Goal: Find specific page/section: Locate a particular part of the current website

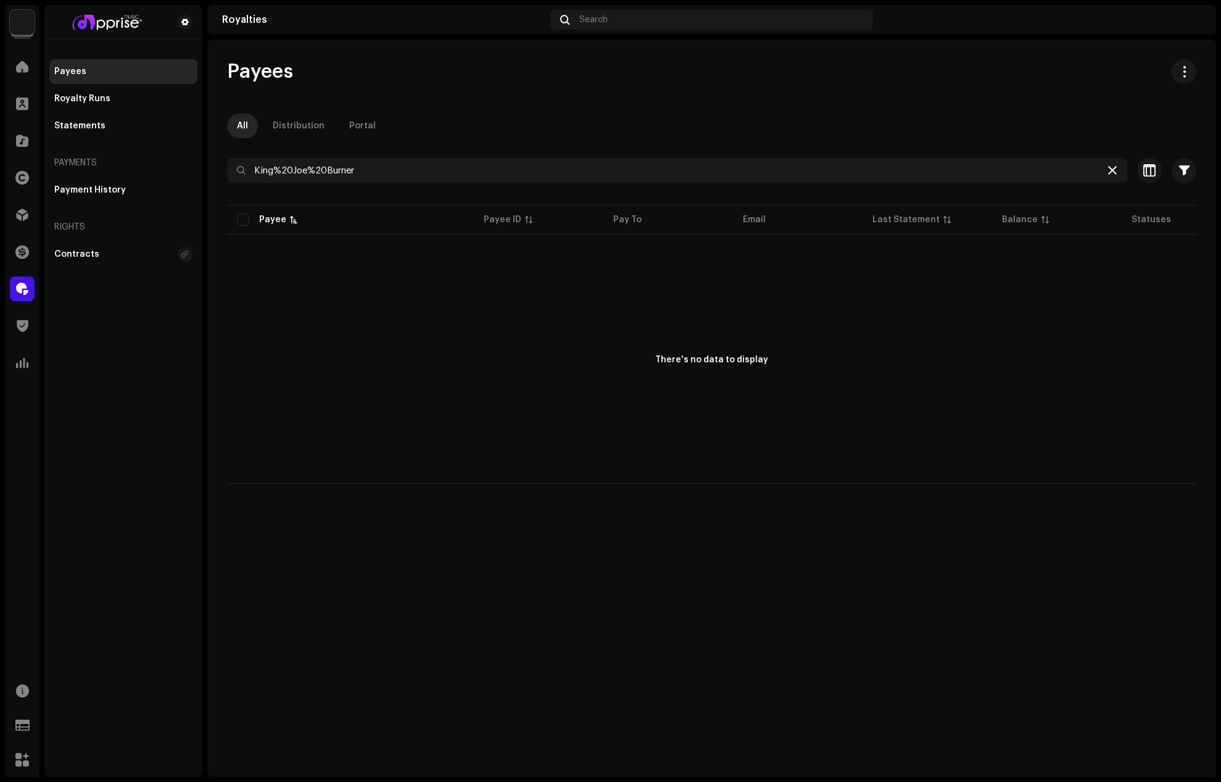
click at [1108, 167] on icon at bounding box center [1112, 170] width 9 height 10
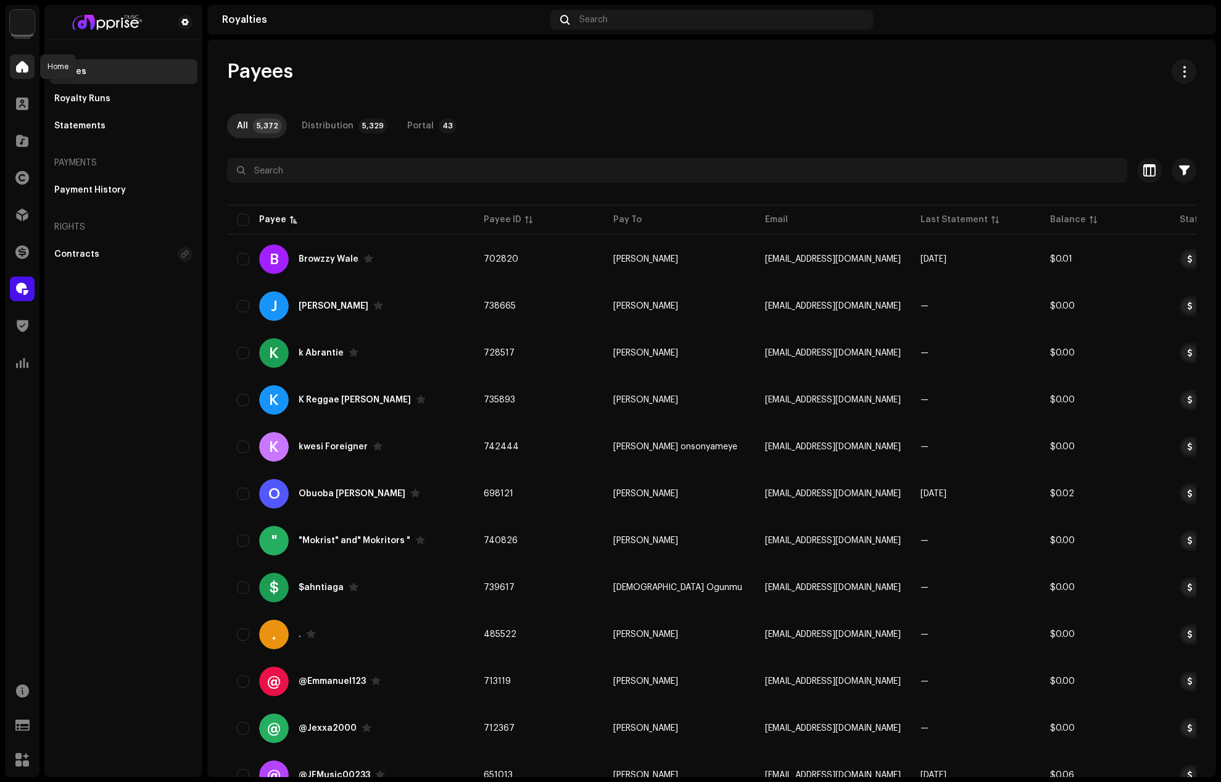
click at [19, 64] on span at bounding box center [22, 67] width 12 height 10
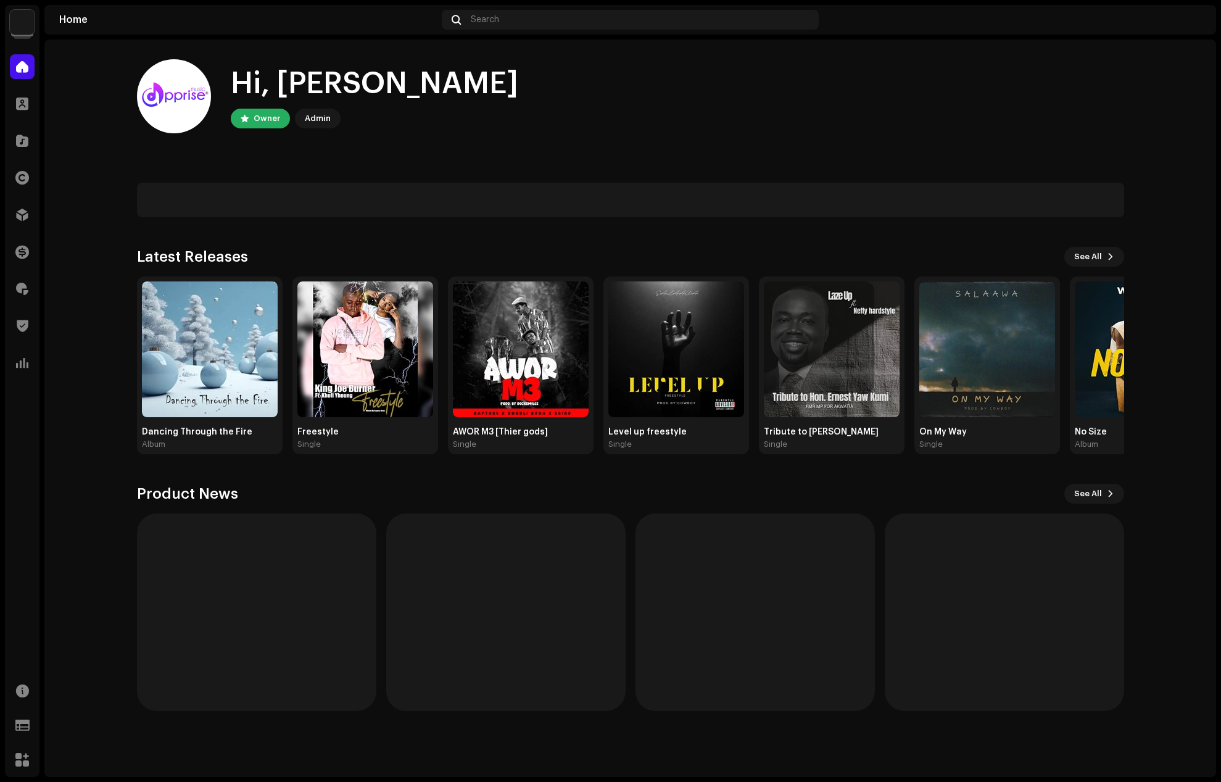
click at [1194, 17] on img at bounding box center [1192, 20] width 20 height 20
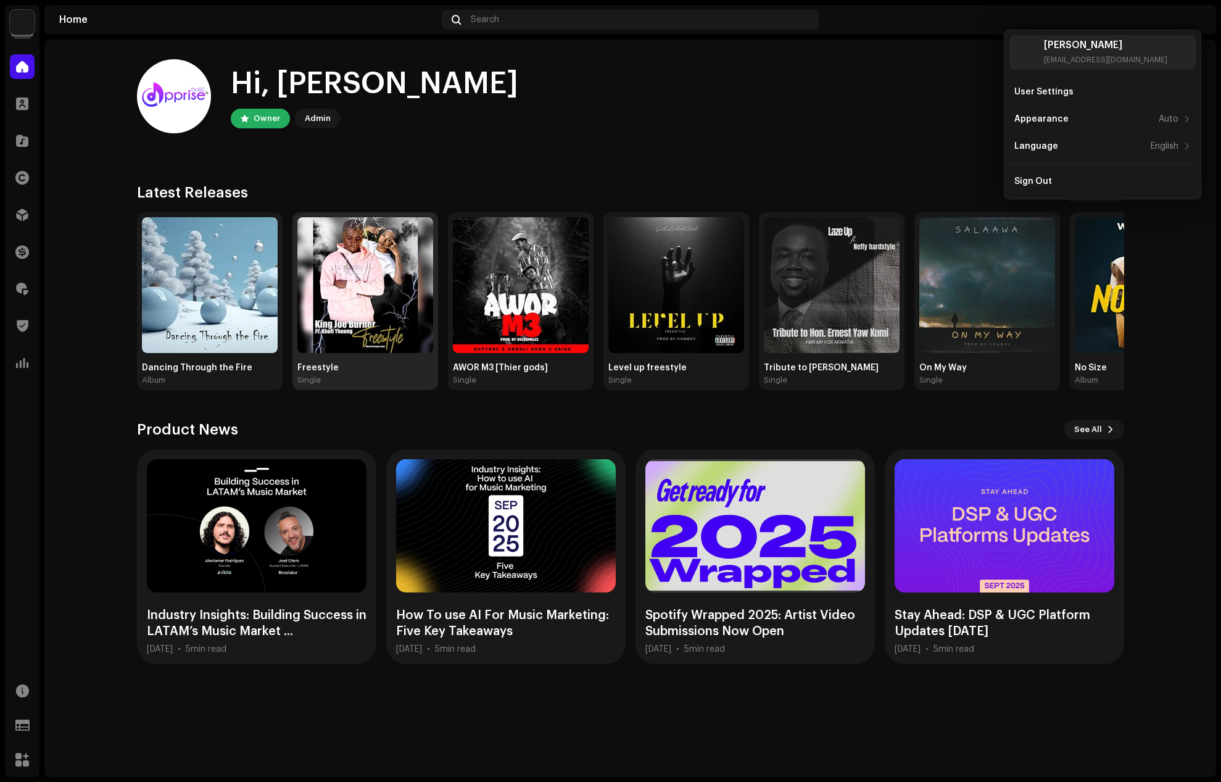
click at [322, 373] on div "Freestyle Single" at bounding box center [365, 374] width 136 height 22
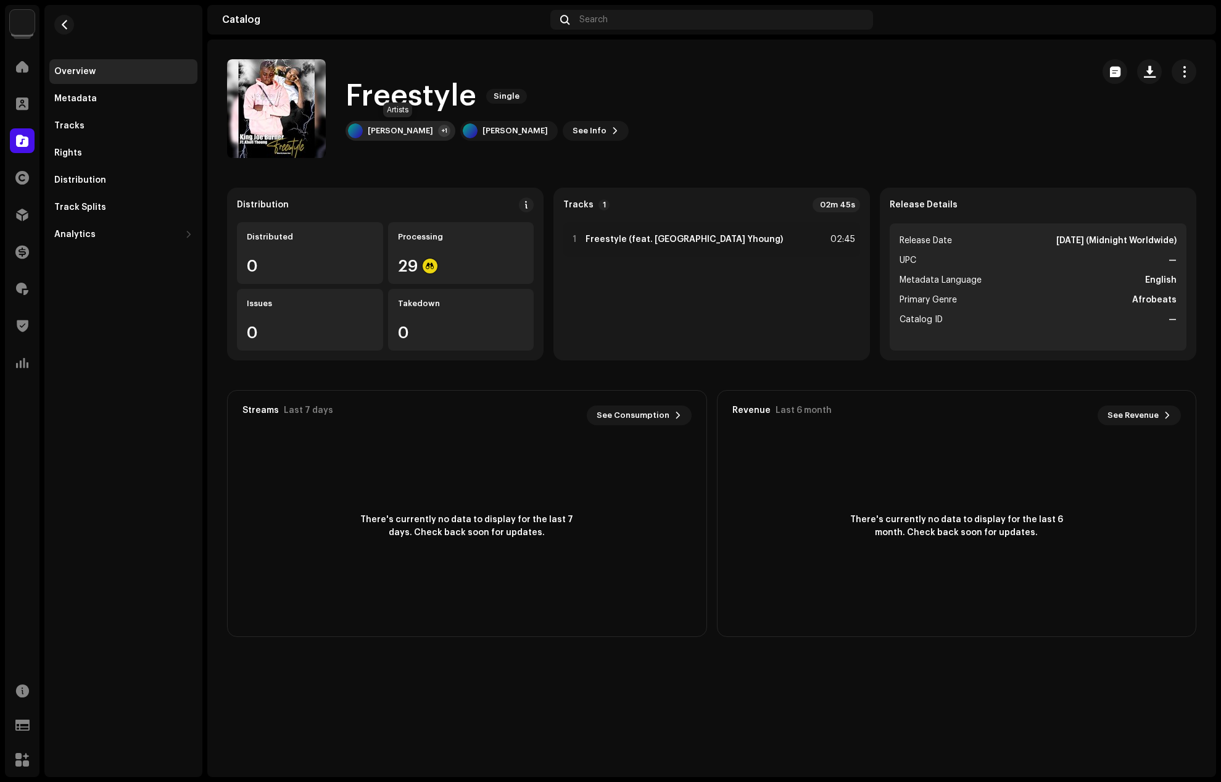
click at [418, 130] on div "[PERSON_NAME]" at bounding box center [400, 131] width 65 height 10
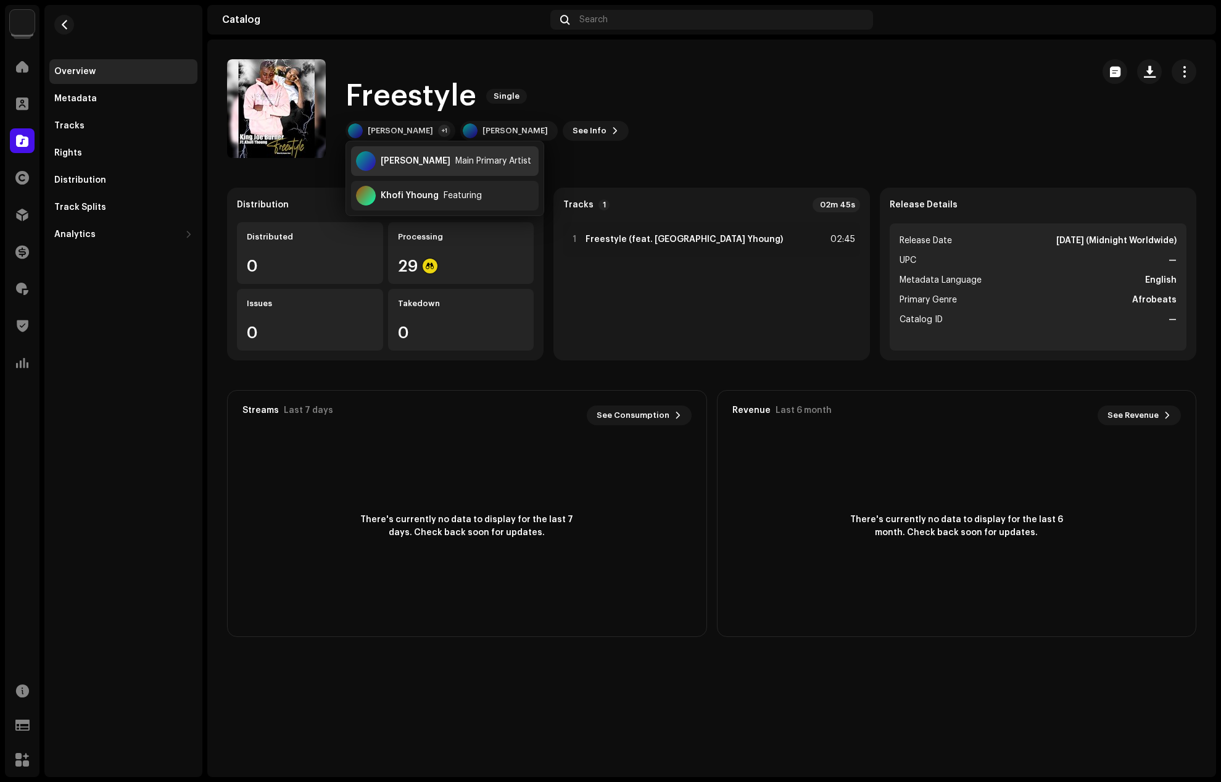
click at [406, 165] on div "[PERSON_NAME]" at bounding box center [416, 161] width 70 height 10
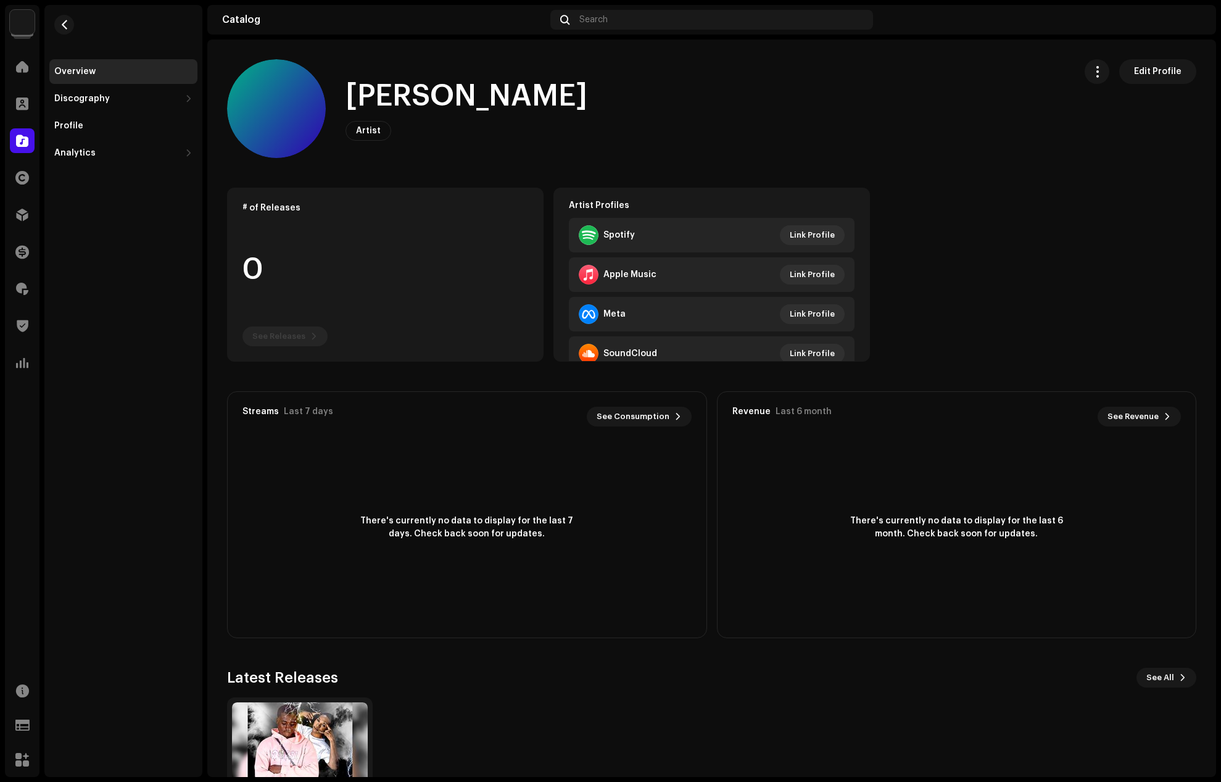
drag, startPoint x: 573, startPoint y: 101, endPoint x: 352, endPoint y: 101, distance: 220.3
click at [352, 101] on div "[PERSON_NAME]" at bounding box center [472, 97] width 252 height 40
copy h1 "[PERSON_NAME]"
click at [19, 286] on span at bounding box center [22, 289] width 12 height 10
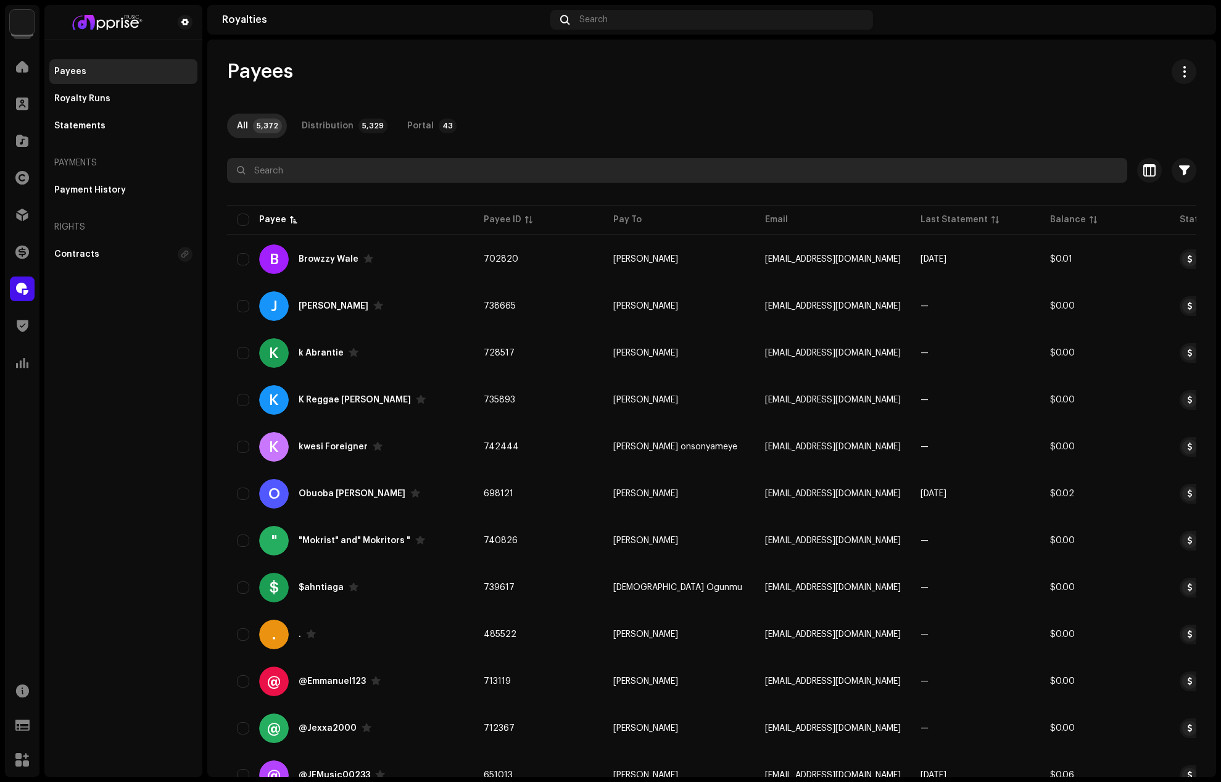
paste input "[PERSON_NAME]"
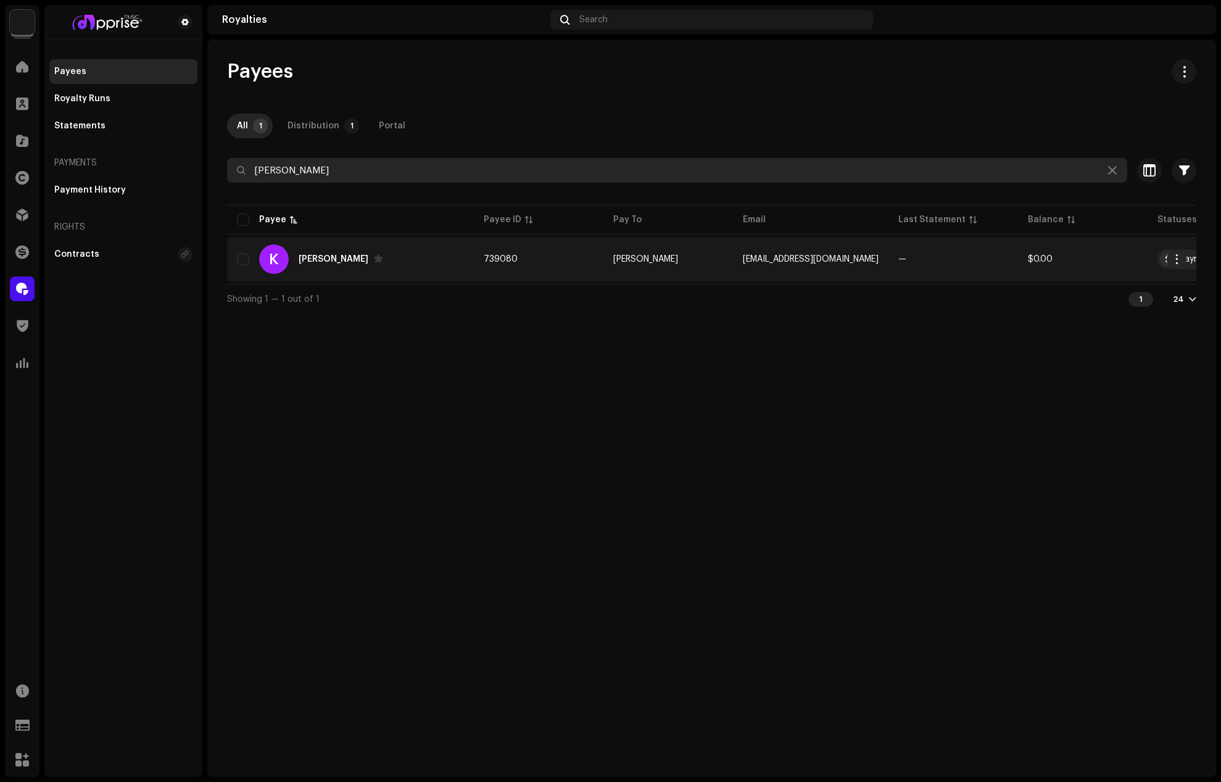
type input "[PERSON_NAME]"
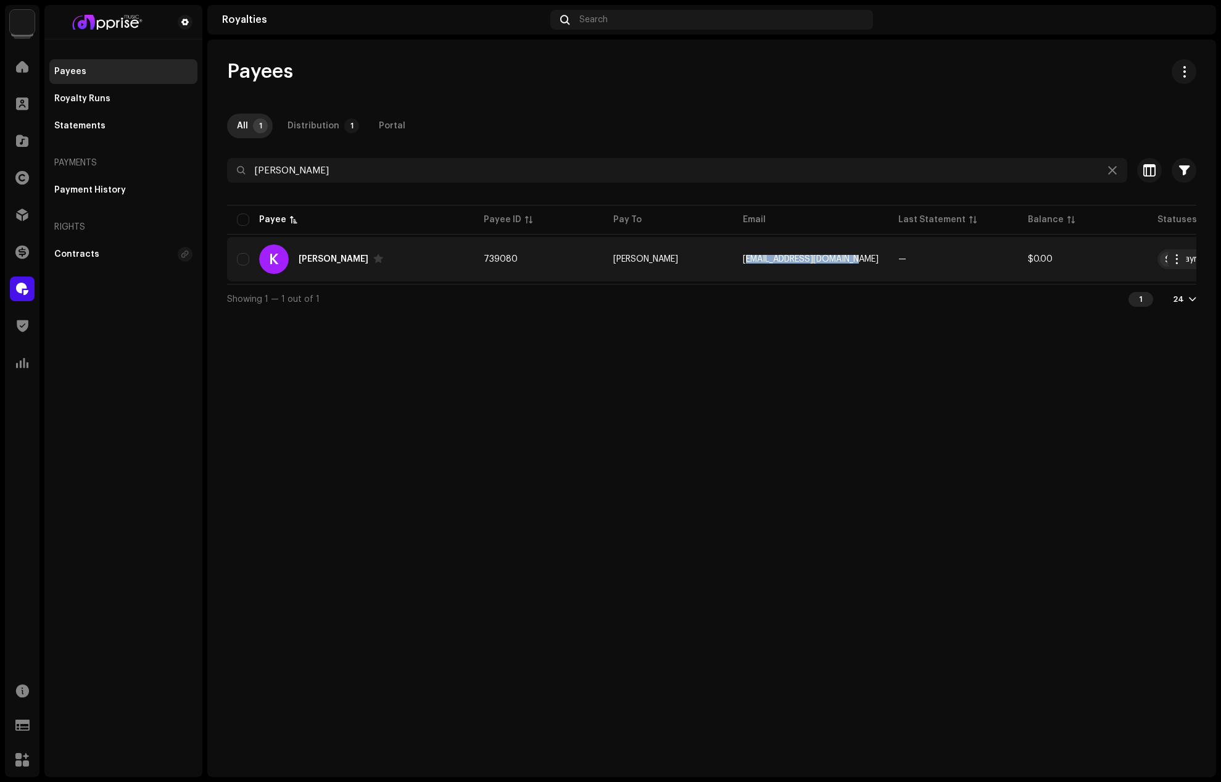
copy span "[EMAIL_ADDRESS][DOMAIN_NAME]"
drag, startPoint x: 859, startPoint y: 257, endPoint x: 743, endPoint y: 259, distance: 116.0
click at [743, 259] on td "[EMAIL_ADDRESS][DOMAIN_NAME]" at bounding box center [811, 259] width 156 height 44
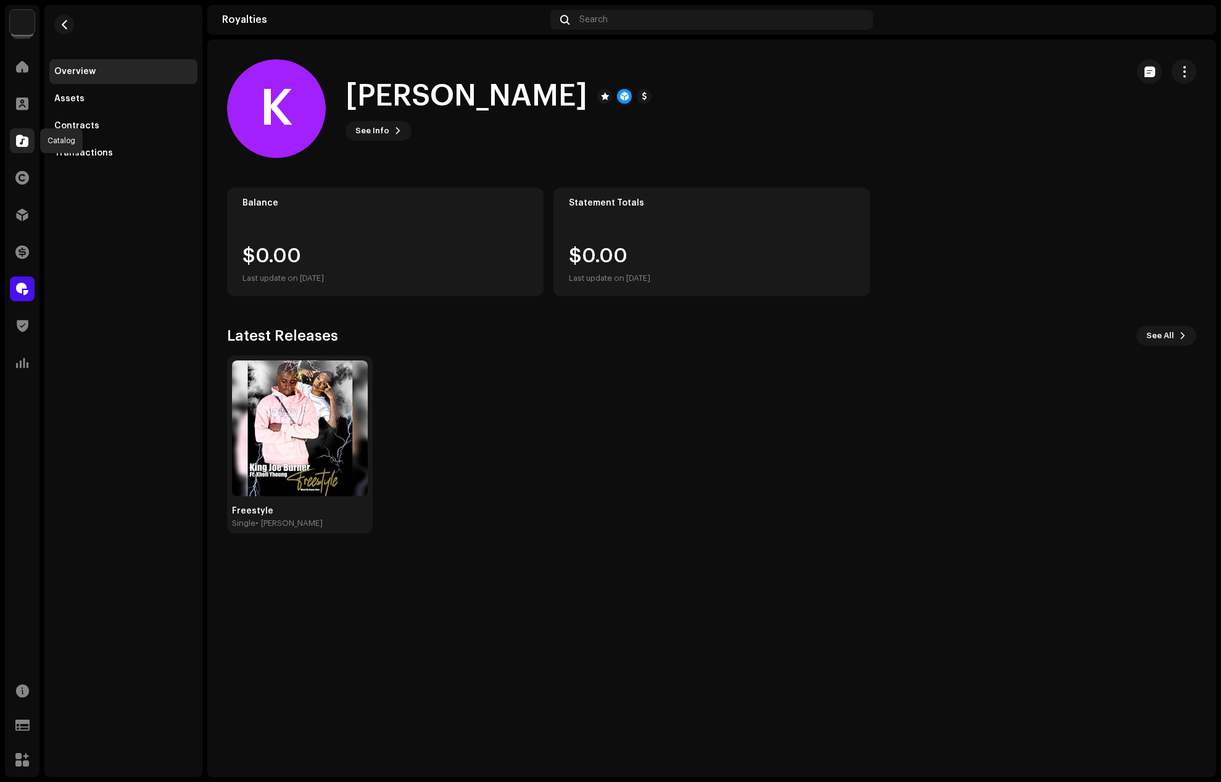
click at [27, 139] on span at bounding box center [22, 141] width 12 height 10
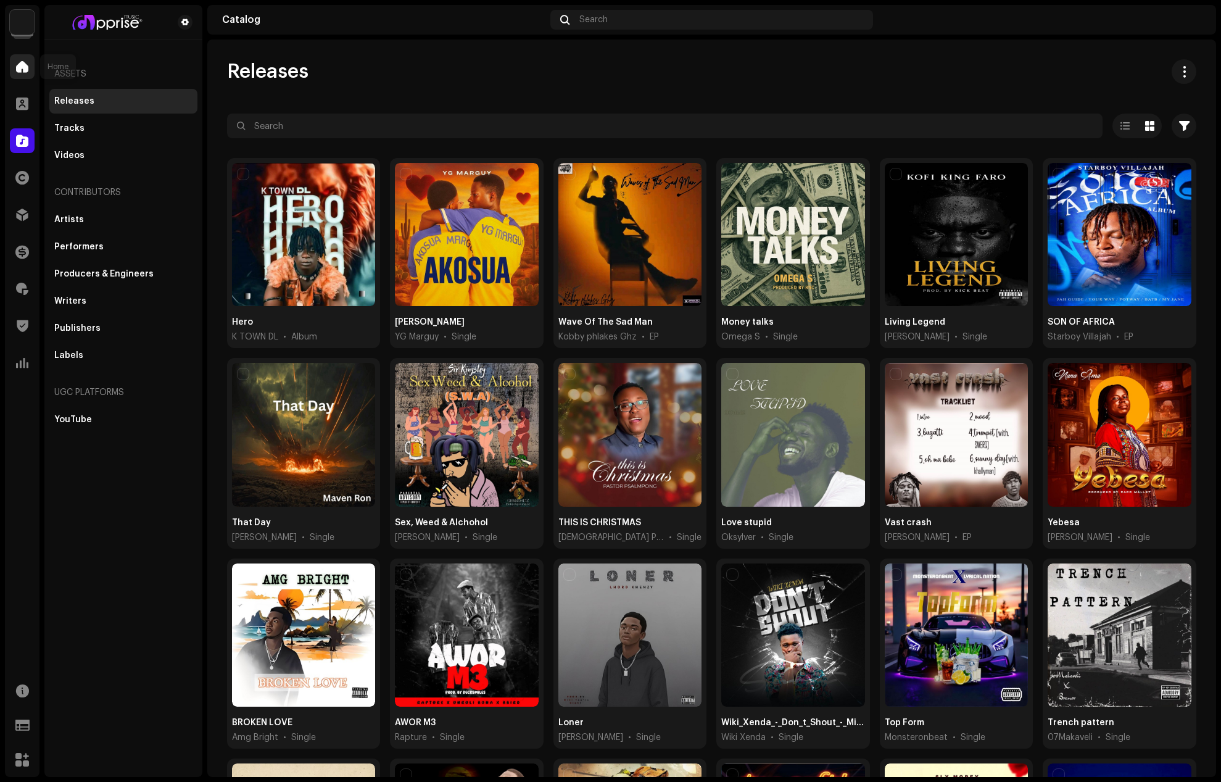
click at [23, 64] on span at bounding box center [22, 67] width 12 height 10
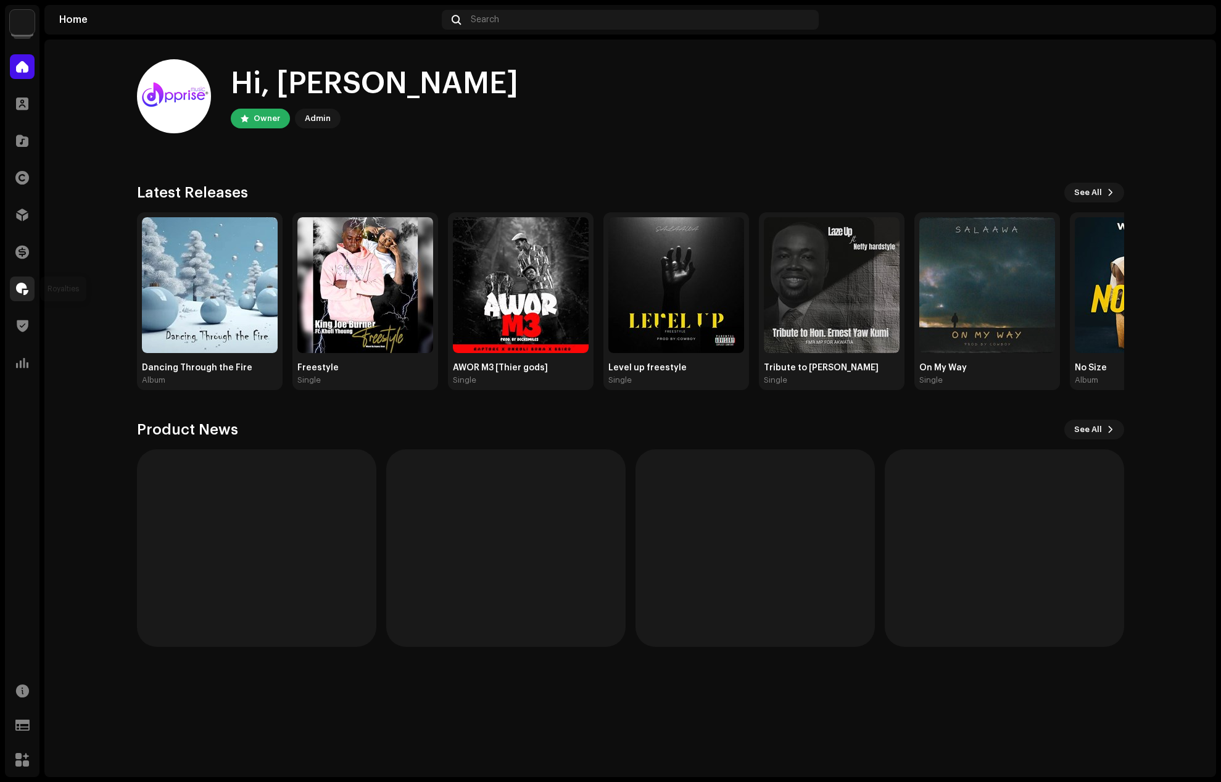
click at [28, 291] on div at bounding box center [22, 289] width 25 height 25
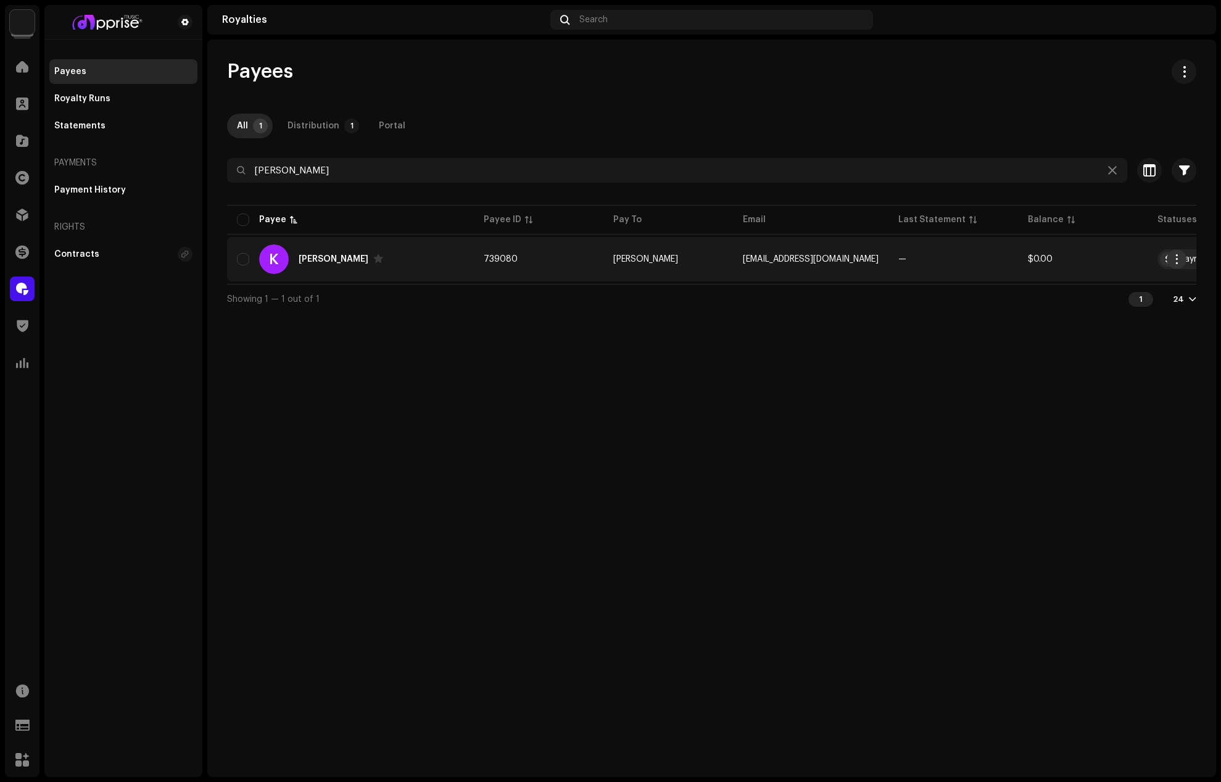
click at [1177, 256] on span "button" at bounding box center [1177, 259] width 9 height 10
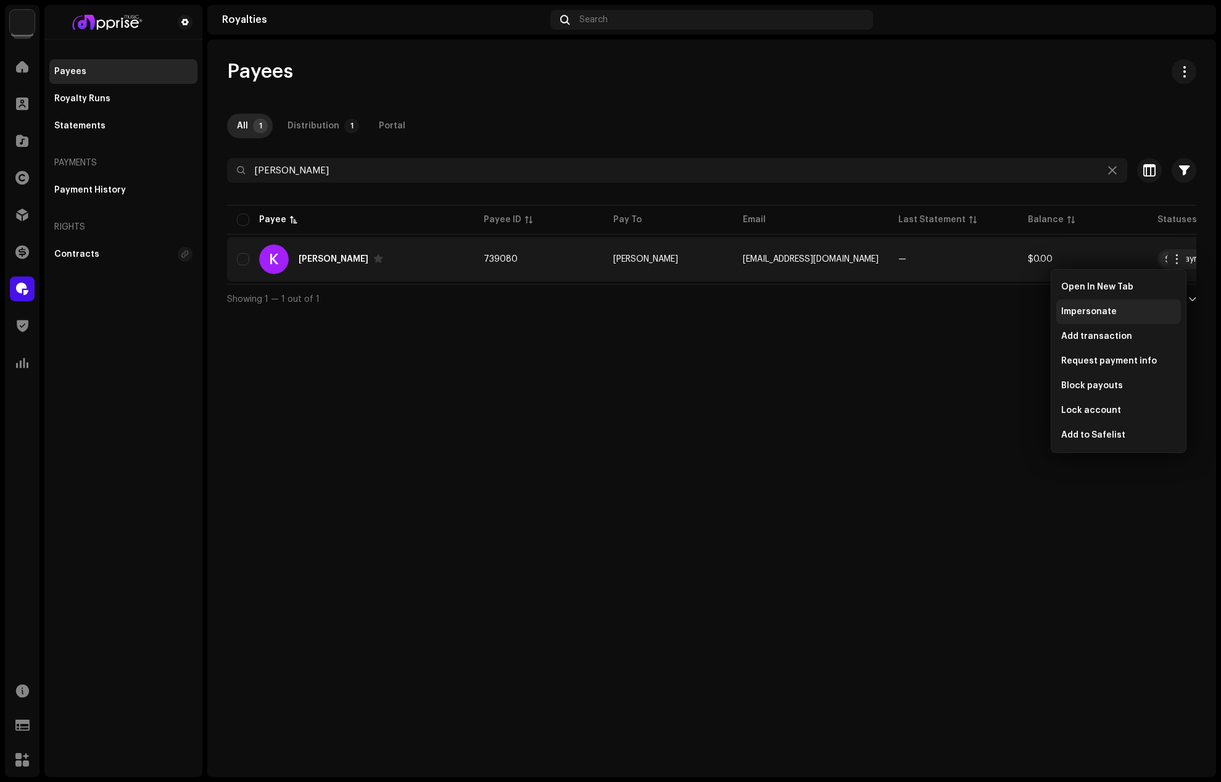
click at [1099, 307] on span "Impersonate" at bounding box center [1090, 312] width 56 height 10
